Goal: Transaction & Acquisition: Book appointment/travel/reservation

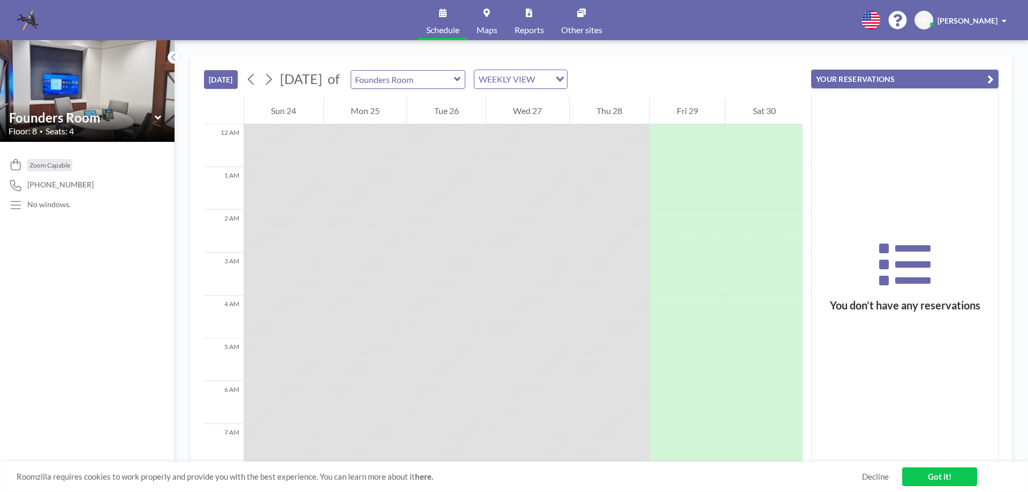
scroll to position [386, 0]
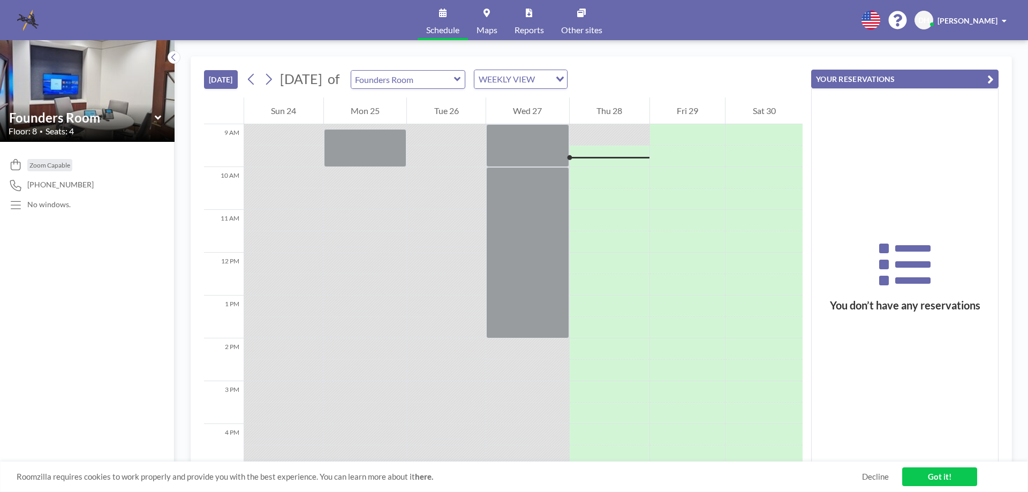
click at [157, 119] on icon at bounding box center [157, 117] width 6 height 4
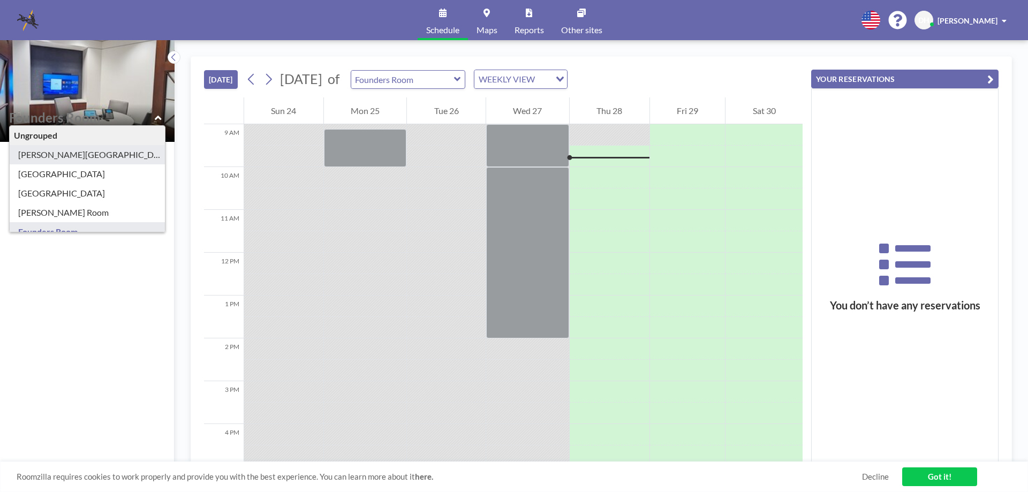
type input "[PERSON_NAME][GEOGRAPHIC_DATA]"
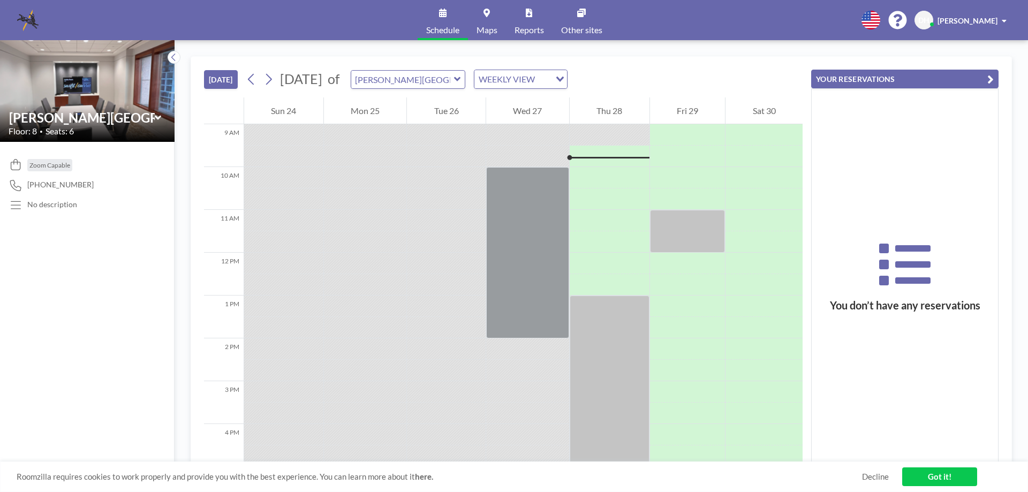
click at [155, 118] on icon at bounding box center [158, 117] width 7 height 11
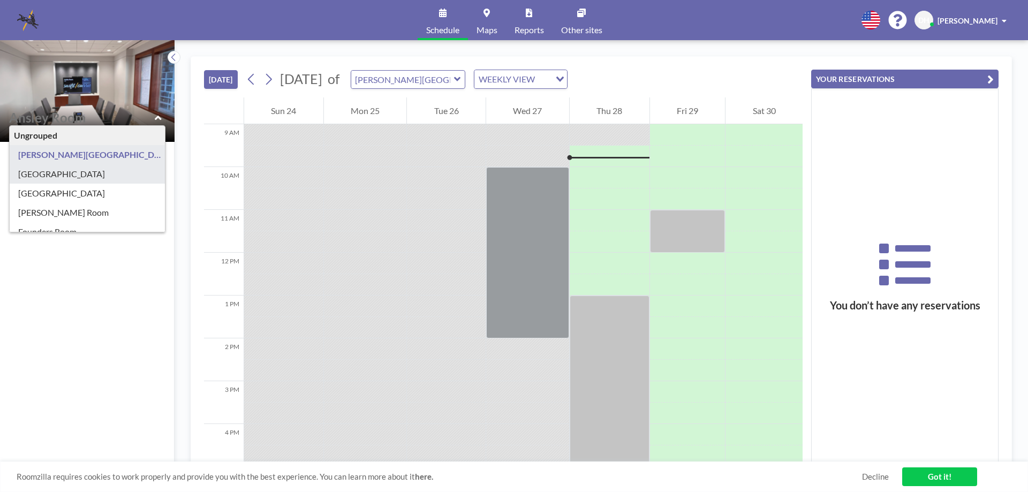
type input "[GEOGRAPHIC_DATA]"
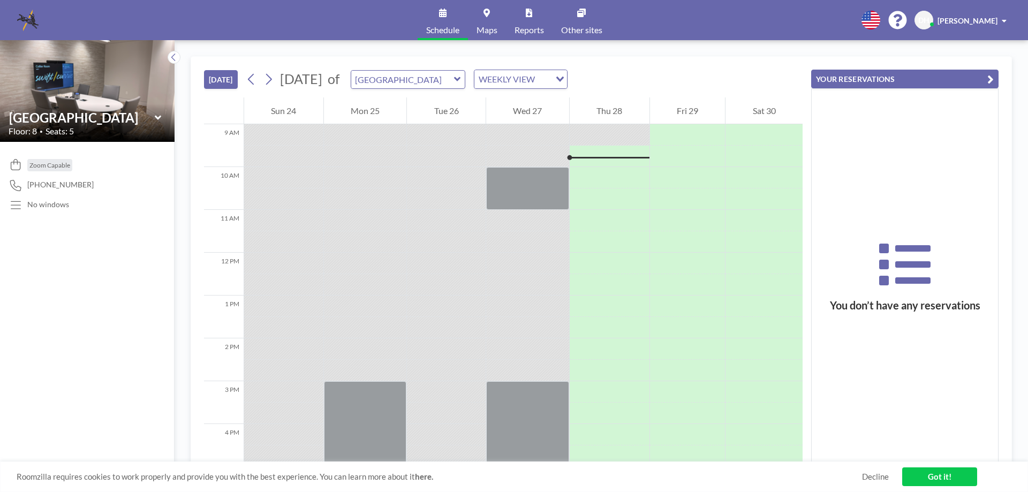
click at [157, 118] on icon at bounding box center [157, 117] width 6 height 4
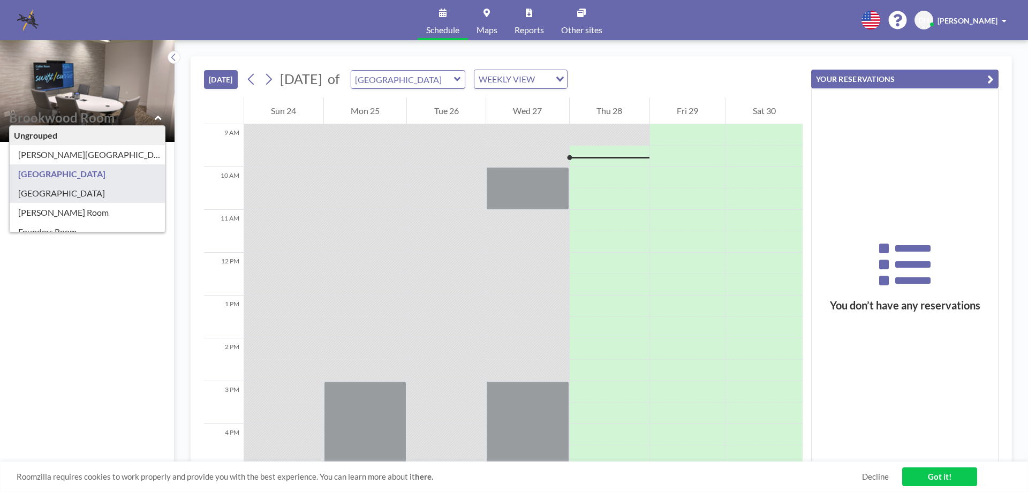
type input "[GEOGRAPHIC_DATA]"
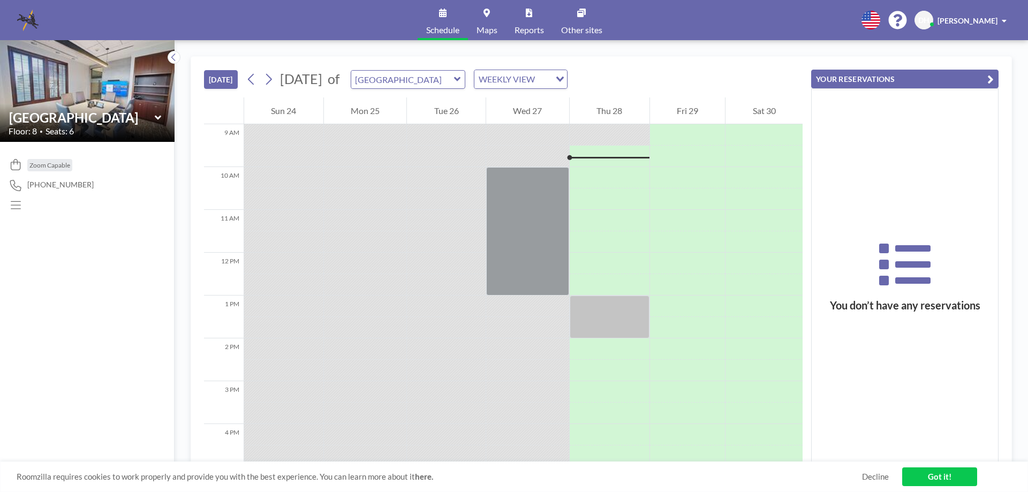
click at [158, 116] on icon at bounding box center [158, 117] width 7 height 11
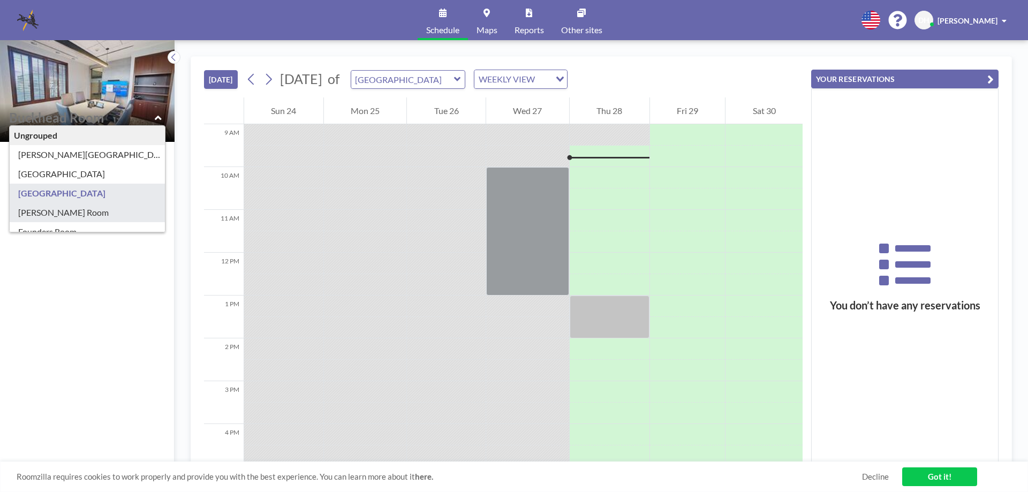
type input "[PERSON_NAME] Room"
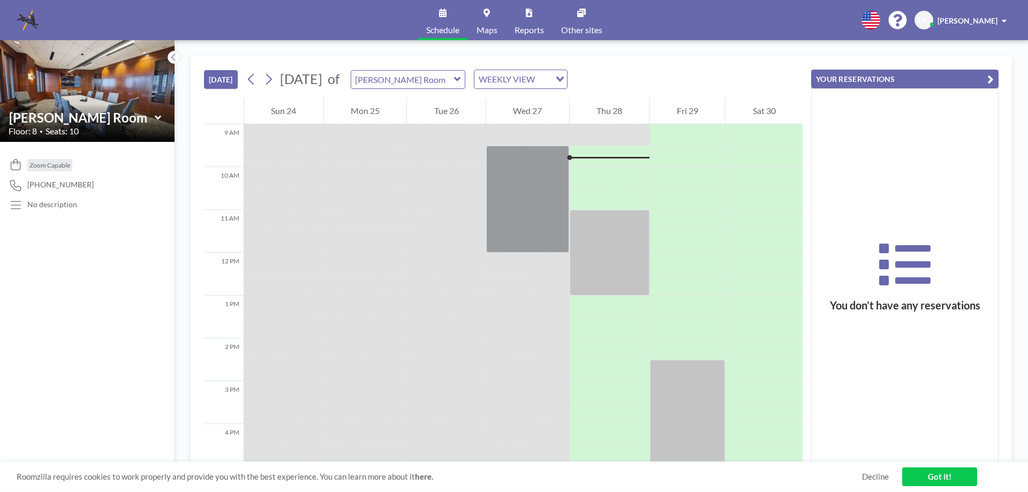
click at [162, 118] on div "[PERSON_NAME] Room" at bounding box center [87, 117] width 157 height 17
click at [159, 117] on icon at bounding box center [157, 117] width 6 height 4
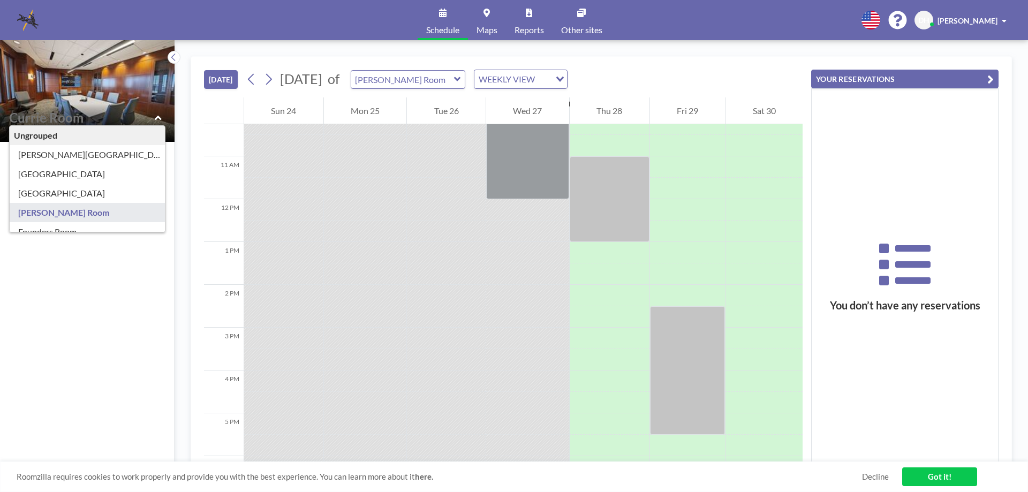
scroll to position [54, 0]
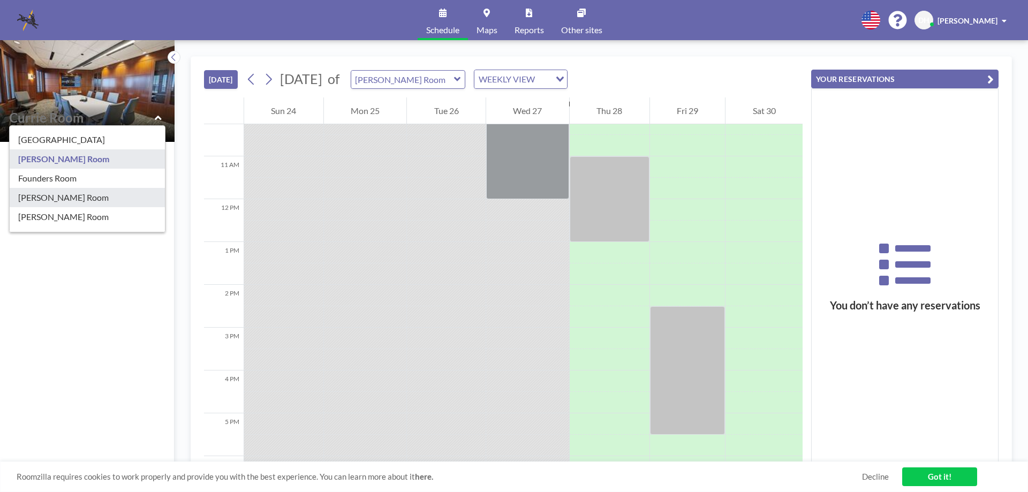
type input "[PERSON_NAME] Room"
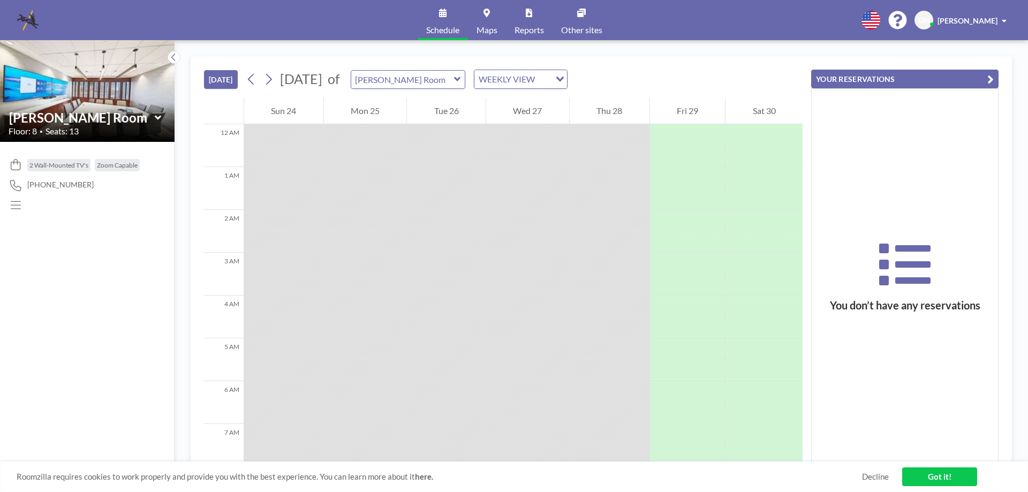
scroll to position [386, 0]
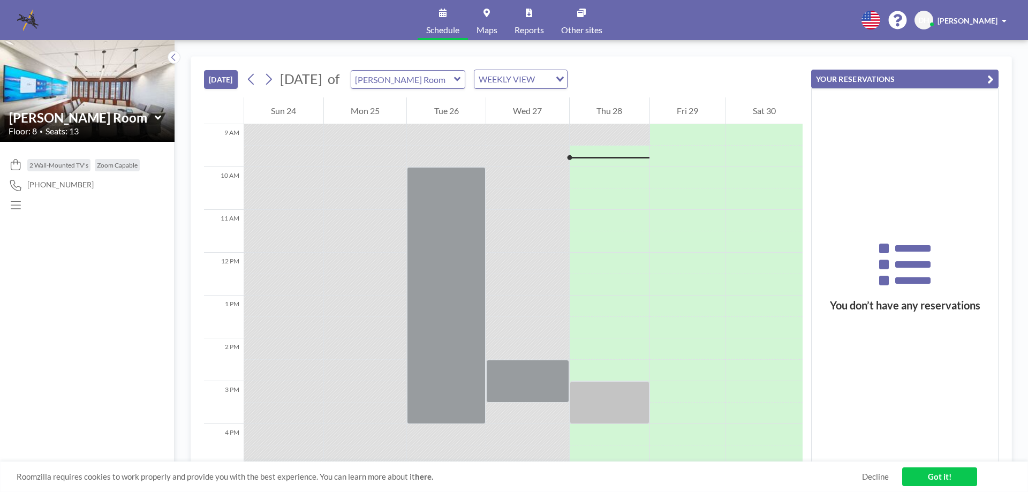
click at [159, 117] on icon at bounding box center [157, 117] width 6 height 4
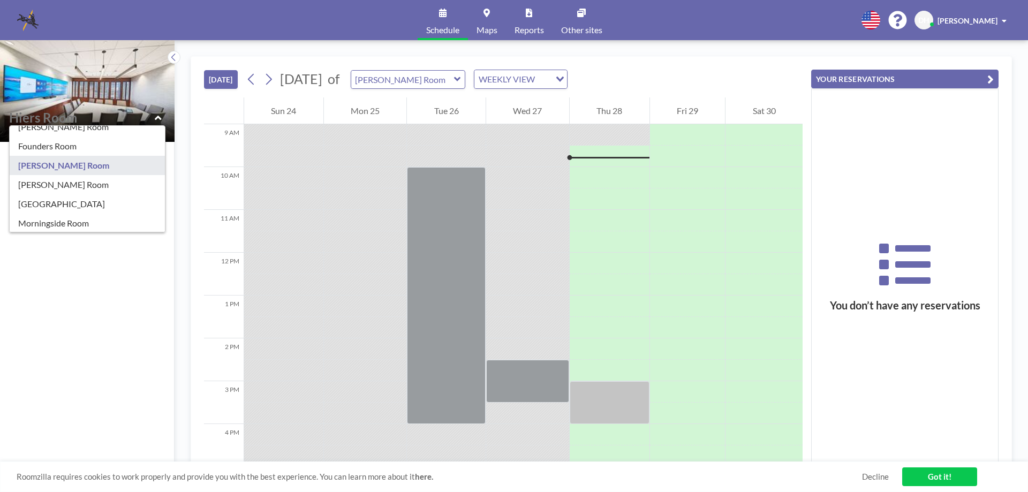
scroll to position [107, 0]
type input "[PERSON_NAME] Room"
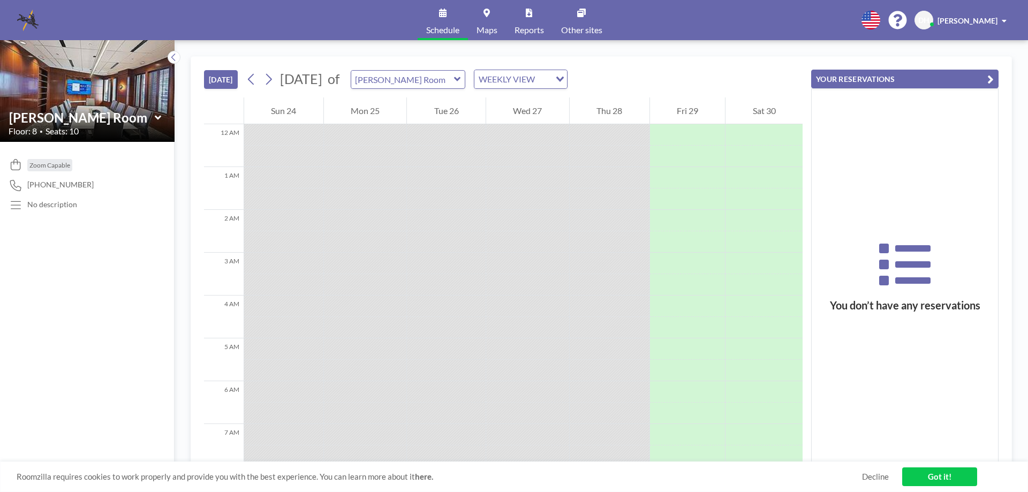
scroll to position [386, 0]
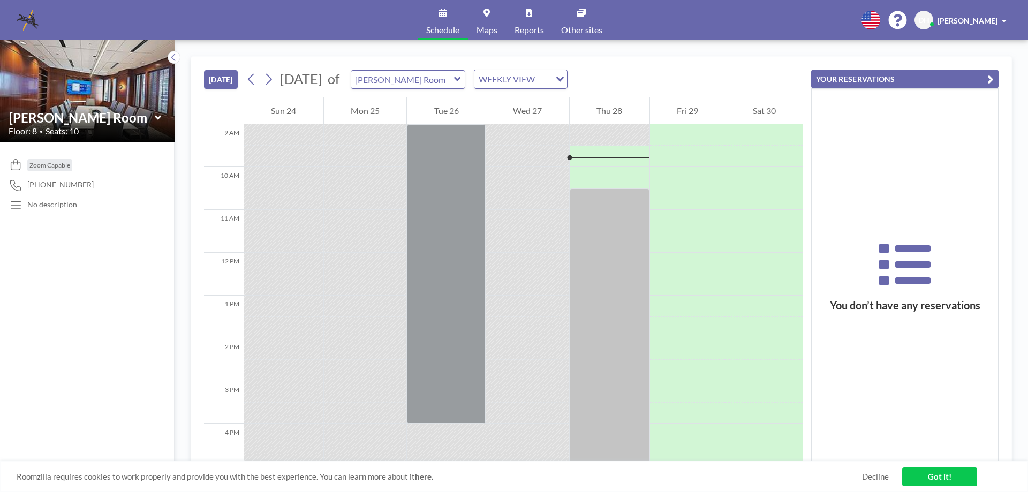
click at [156, 118] on icon at bounding box center [157, 117] width 6 height 4
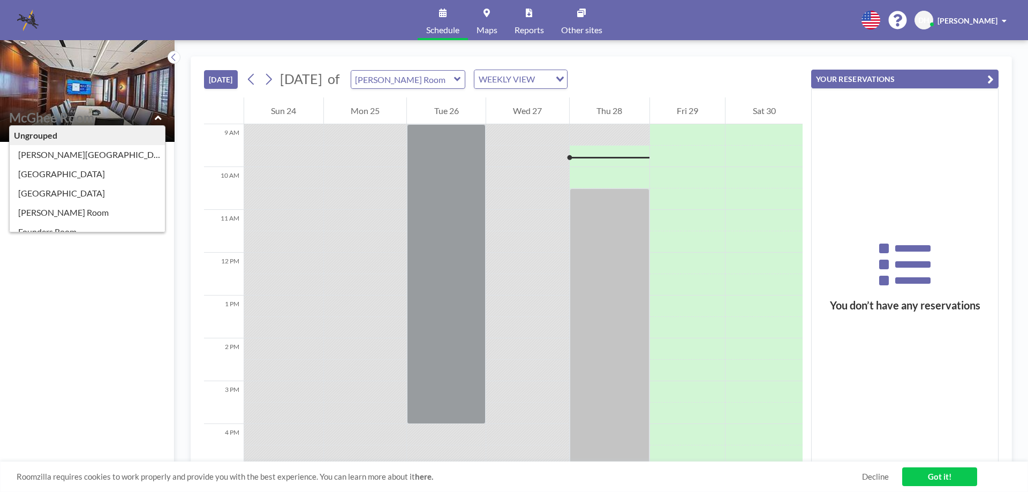
type input "[PERSON_NAME][GEOGRAPHIC_DATA]"
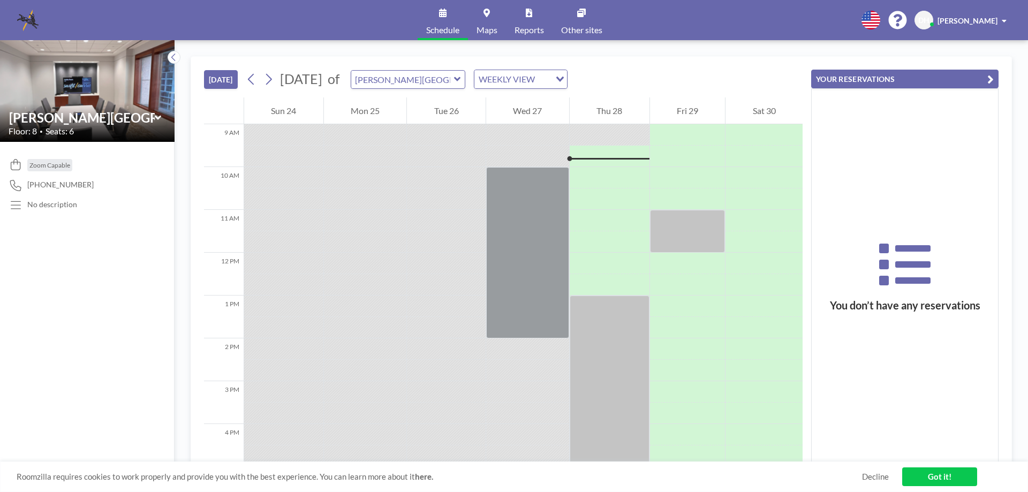
click at [162, 116] on div "[PERSON_NAME][GEOGRAPHIC_DATA]" at bounding box center [87, 117] width 157 height 17
click at [155, 115] on icon at bounding box center [158, 117] width 7 height 11
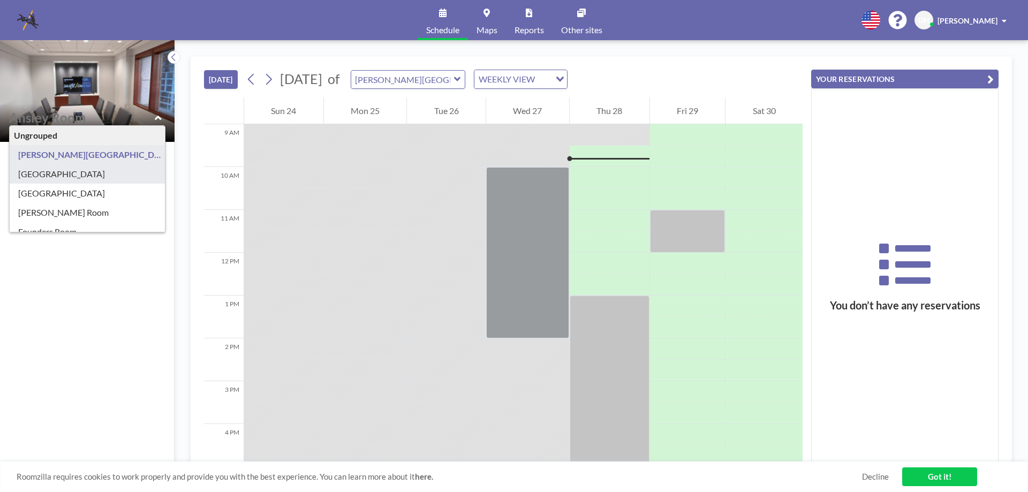
type input "[GEOGRAPHIC_DATA]"
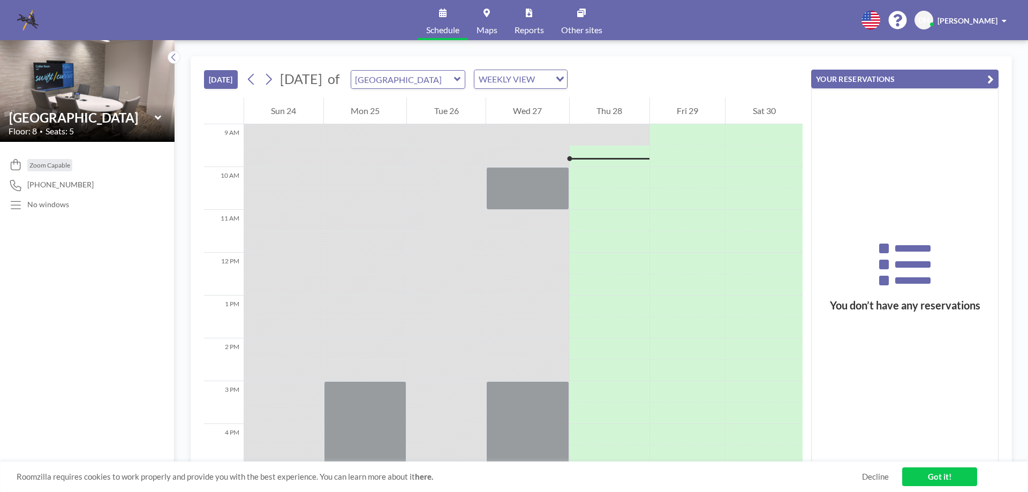
click at [159, 120] on icon at bounding box center [158, 117] width 7 height 11
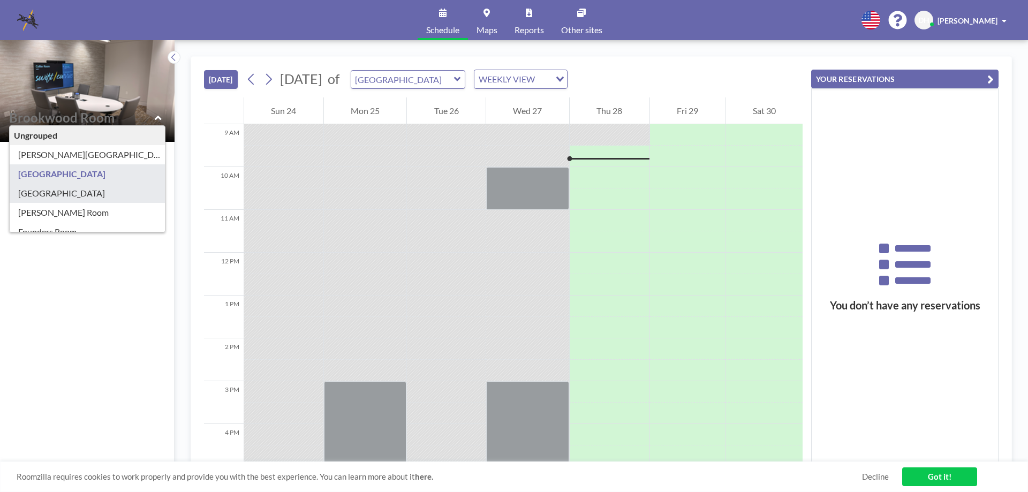
type input "[GEOGRAPHIC_DATA]"
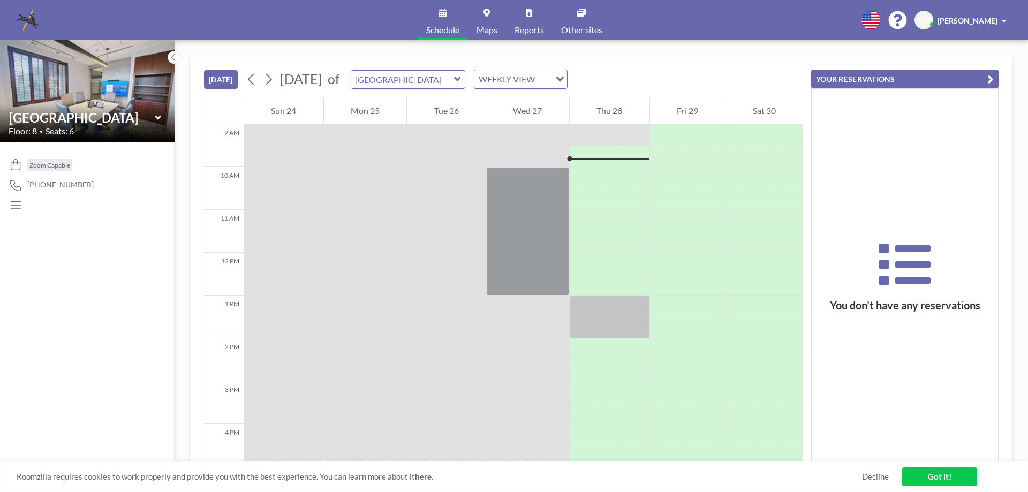
click at [155, 117] on icon at bounding box center [157, 117] width 6 height 4
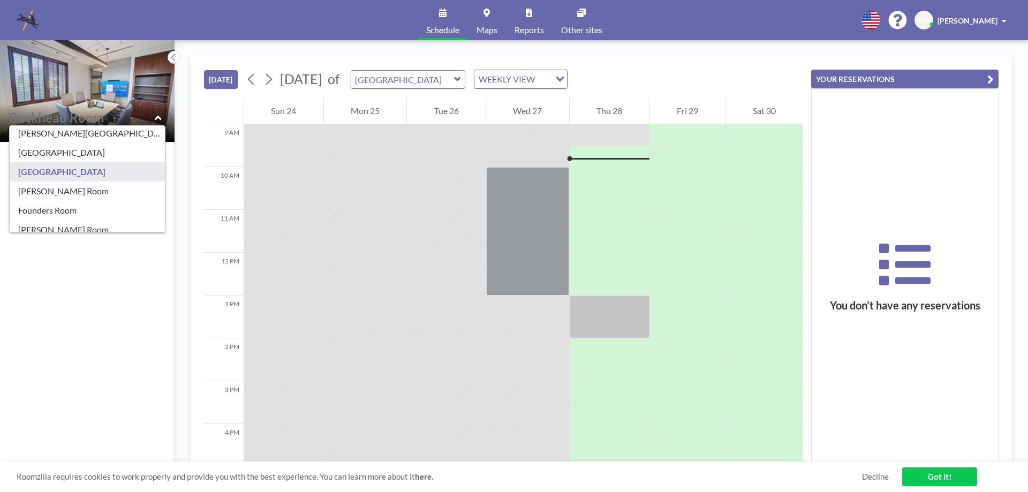
scroll to position [43, 0]
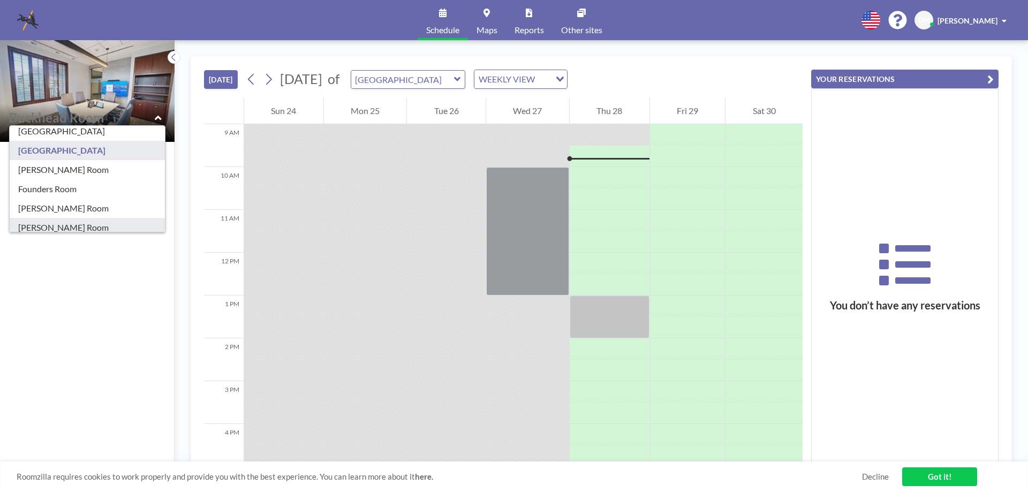
type input "[PERSON_NAME] Room"
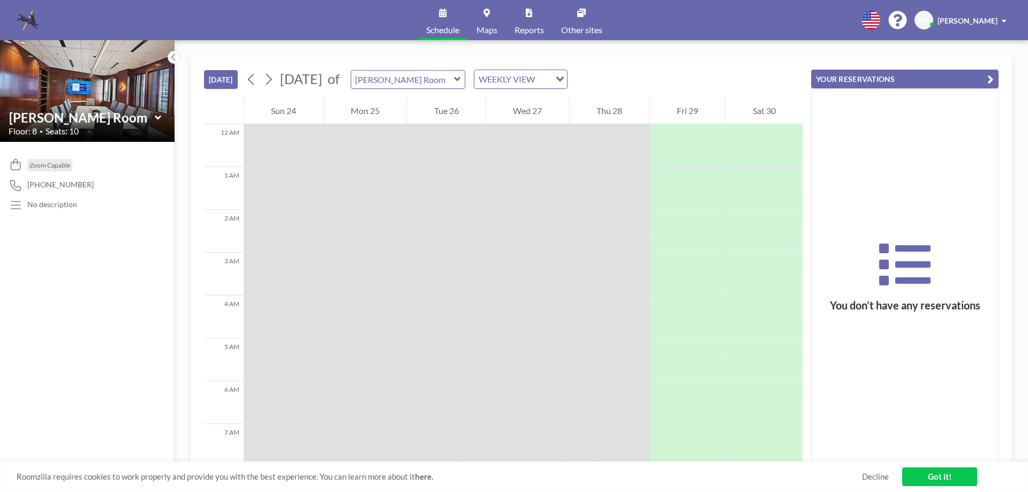
scroll to position [386, 0]
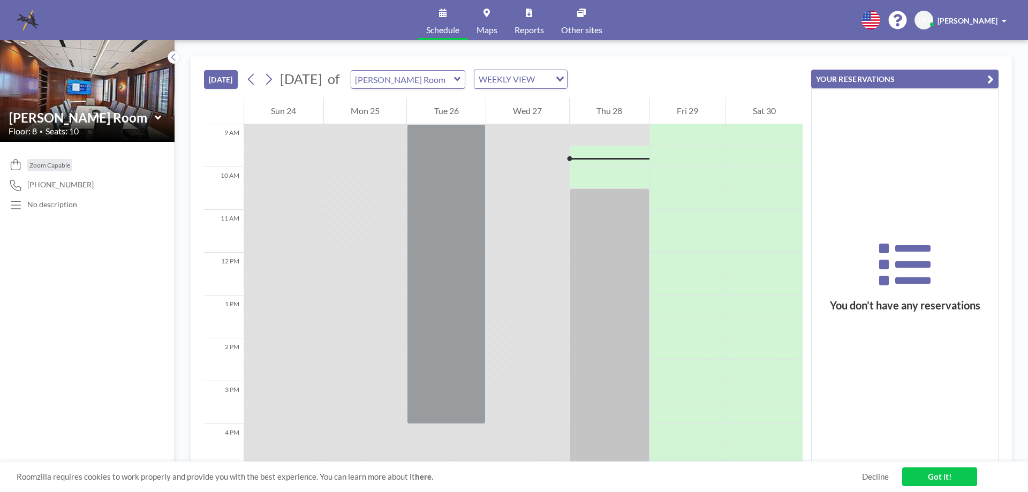
click at [160, 115] on icon at bounding box center [158, 117] width 7 height 11
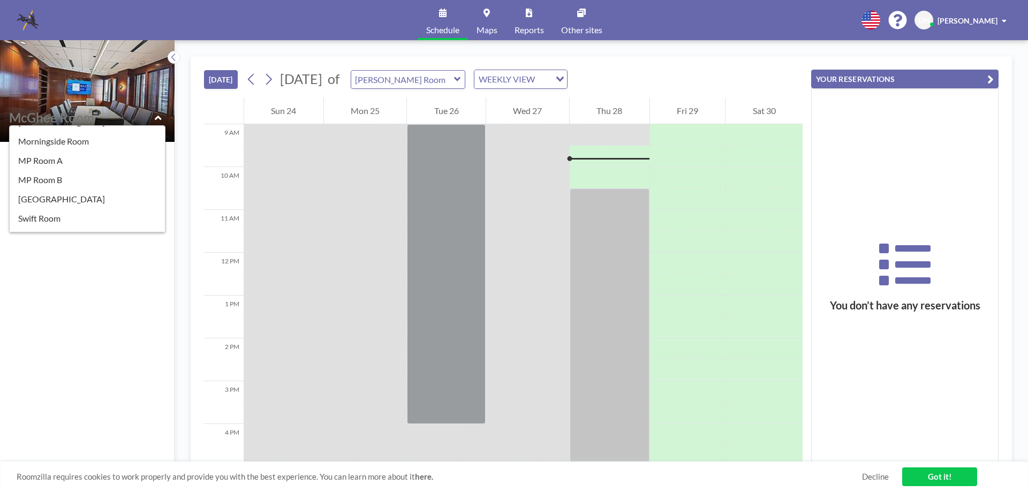
scroll to position [175, 0]
type input "[GEOGRAPHIC_DATA]"
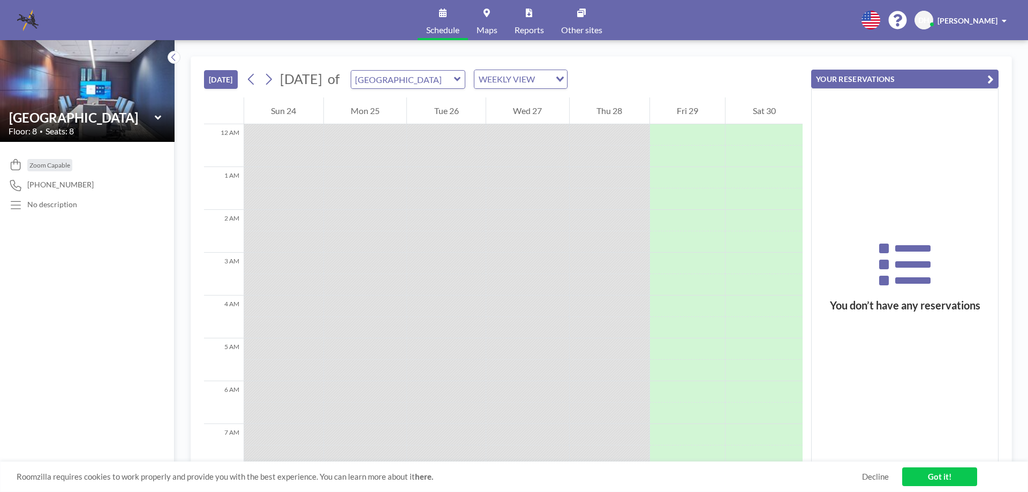
scroll to position [386, 0]
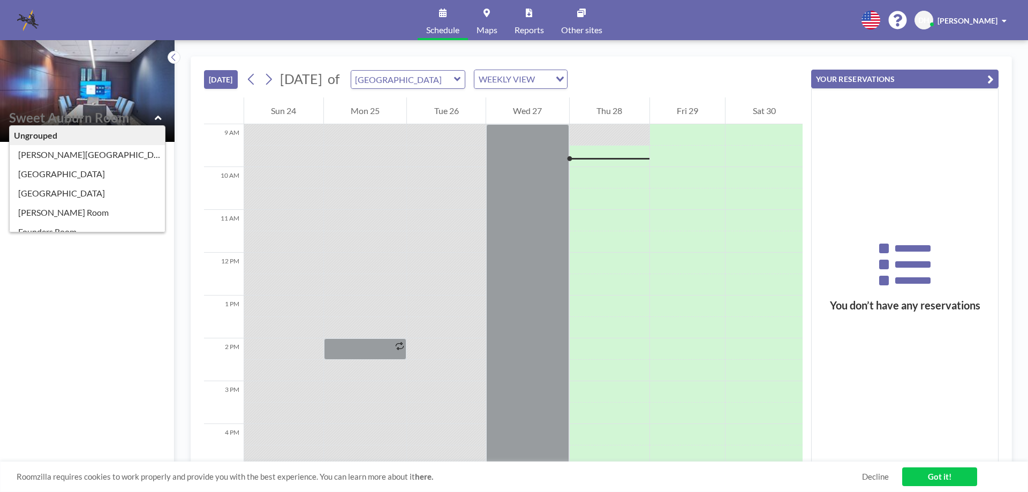
click at [154, 117] on input "text" at bounding box center [82, 118] width 146 height 16
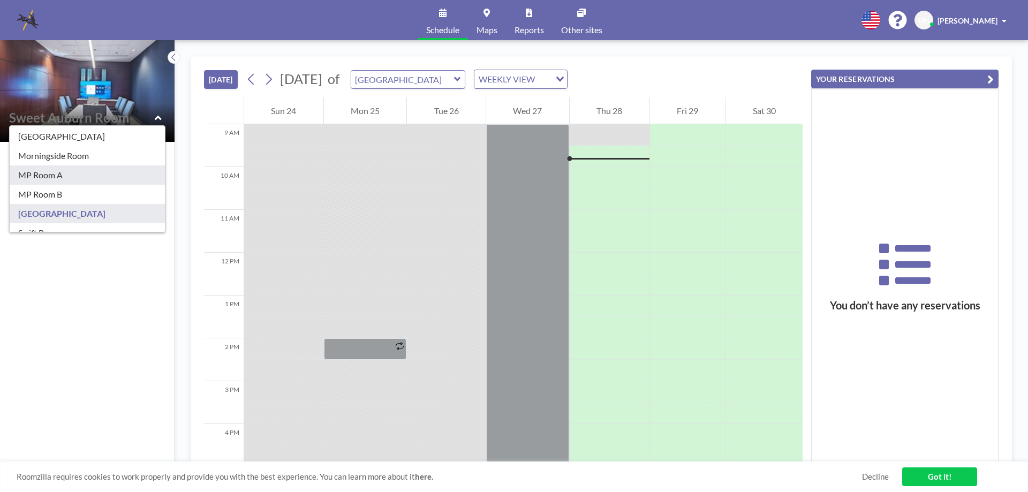
scroll to position [152, 0]
type input "Morningside Room"
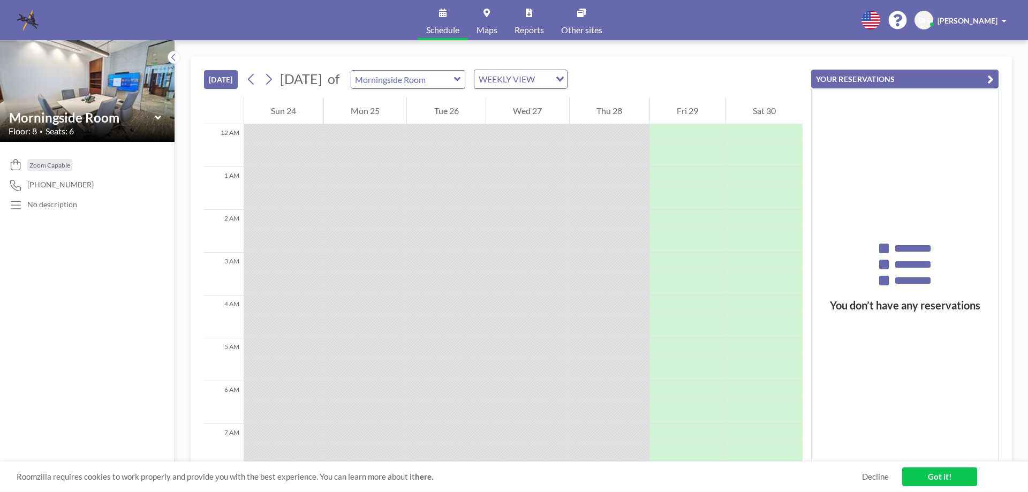
scroll to position [386, 0]
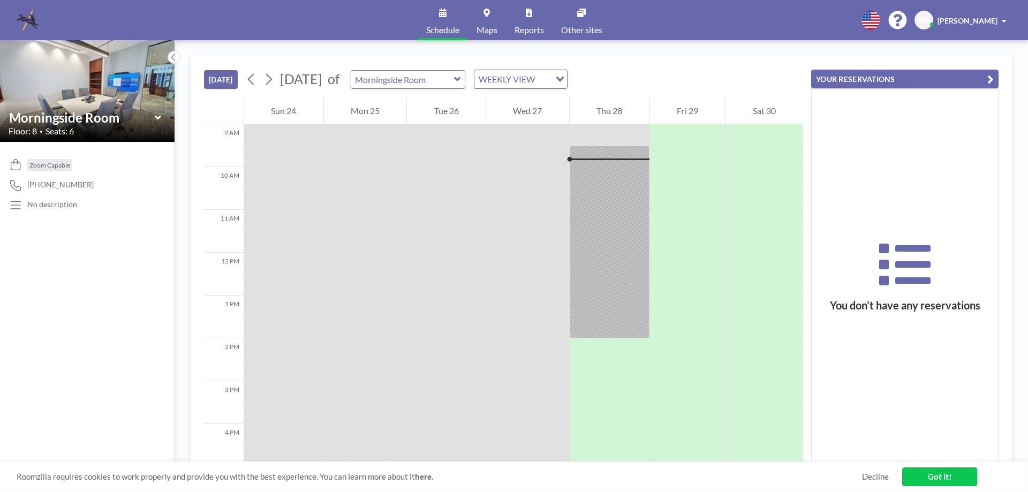
click at [158, 118] on icon at bounding box center [157, 117] width 6 height 4
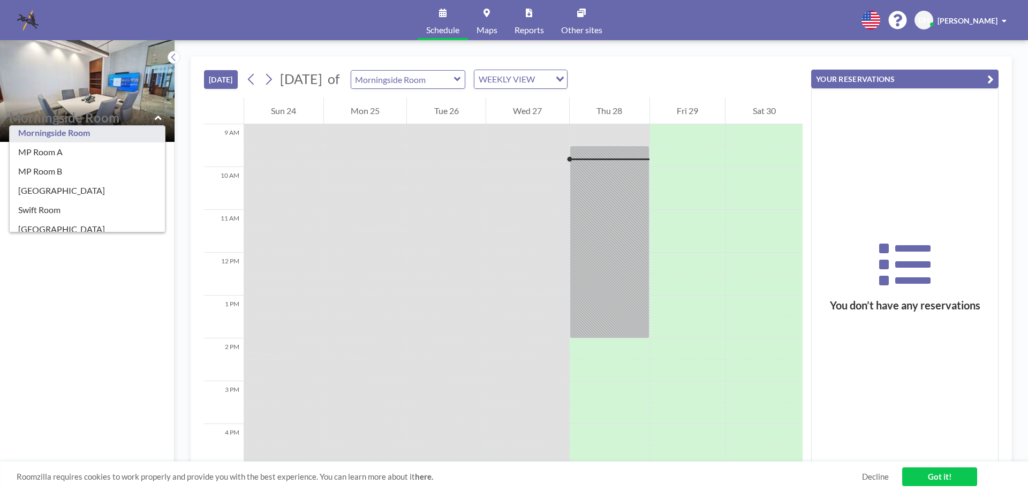
scroll to position [188, 0]
type input "Swift Room"
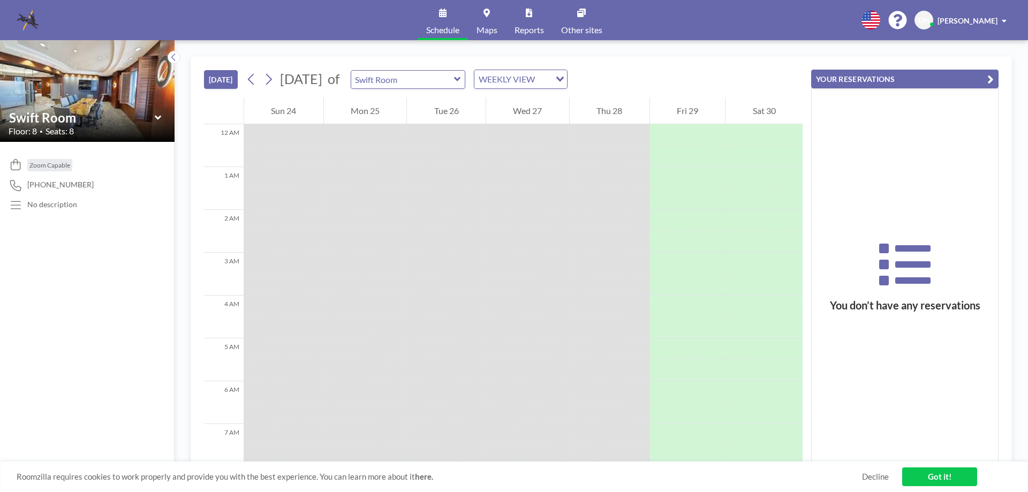
scroll to position [386, 0]
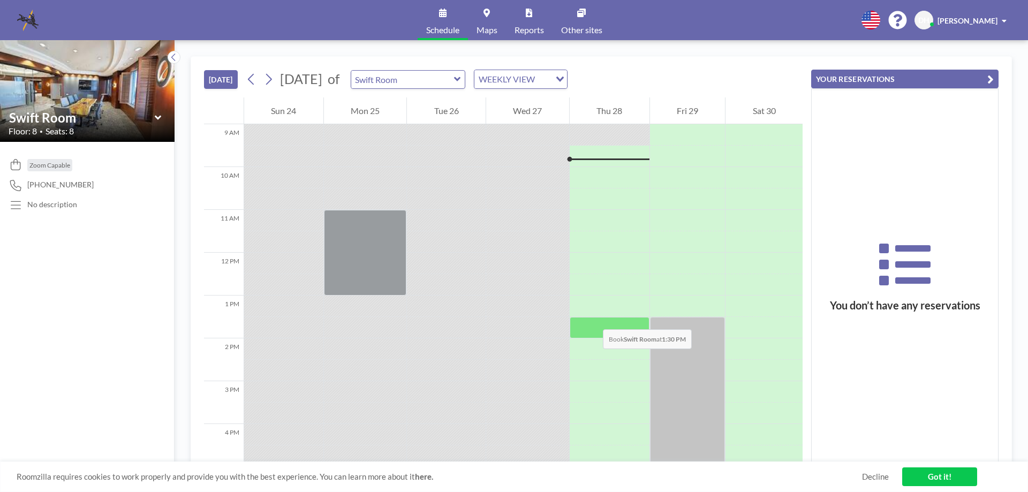
click at [592, 319] on div at bounding box center [610, 327] width 80 height 21
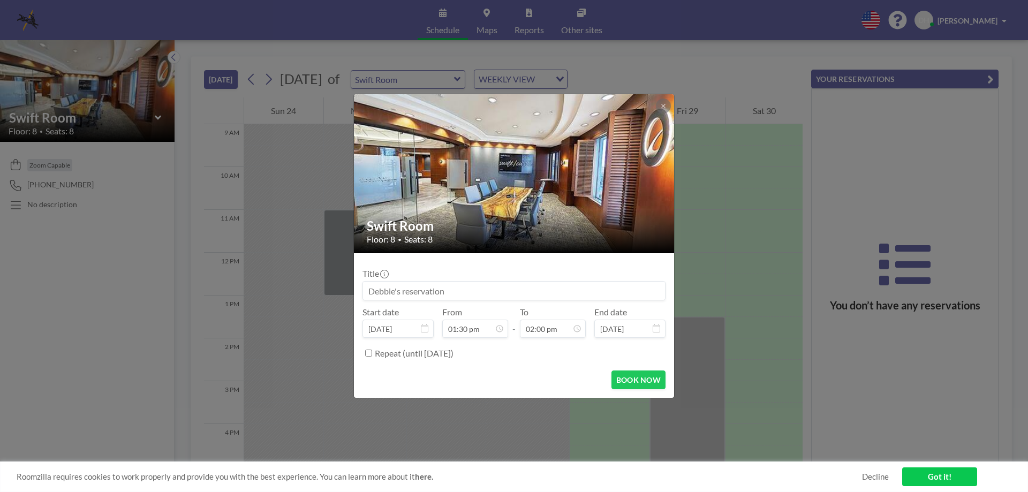
click at [449, 291] on input at bounding box center [514, 291] width 302 height 18
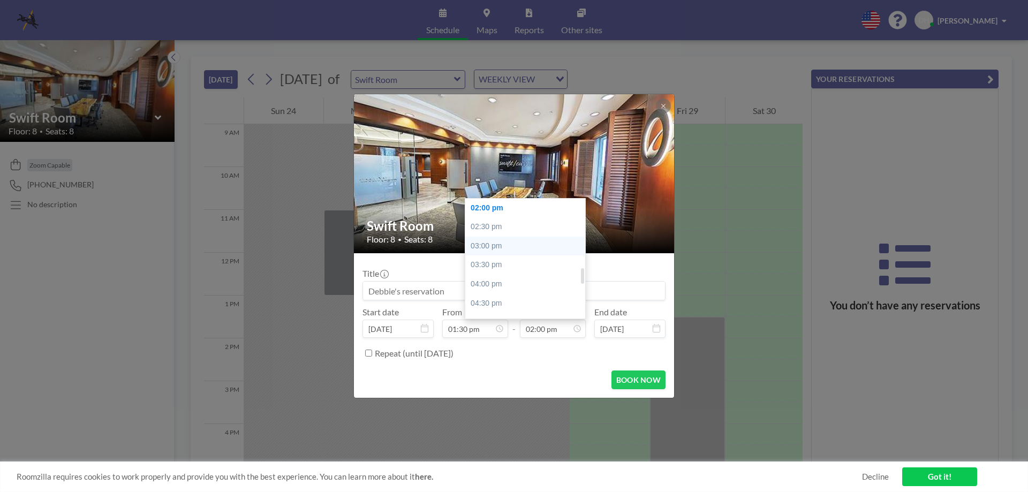
click at [486, 245] on div "03:00 pm" at bounding box center [527, 246] width 125 height 19
type input "03:00 pm"
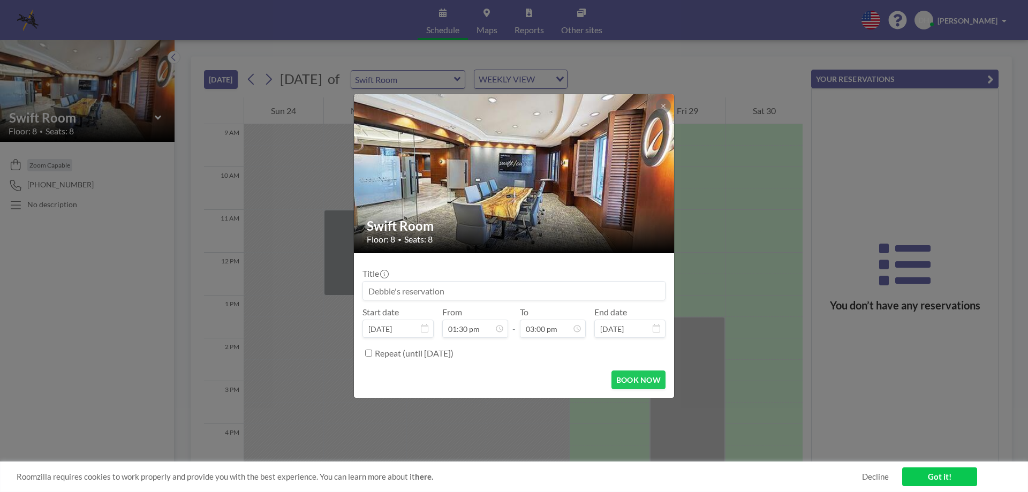
click at [498, 290] on input at bounding box center [514, 291] width 302 height 18
type input "Team 4 Equity Meeting - KGD"
click at [633, 378] on button "BOOK NOW" at bounding box center [638, 380] width 54 height 19
